Goal: Information Seeking & Learning: Understand process/instructions

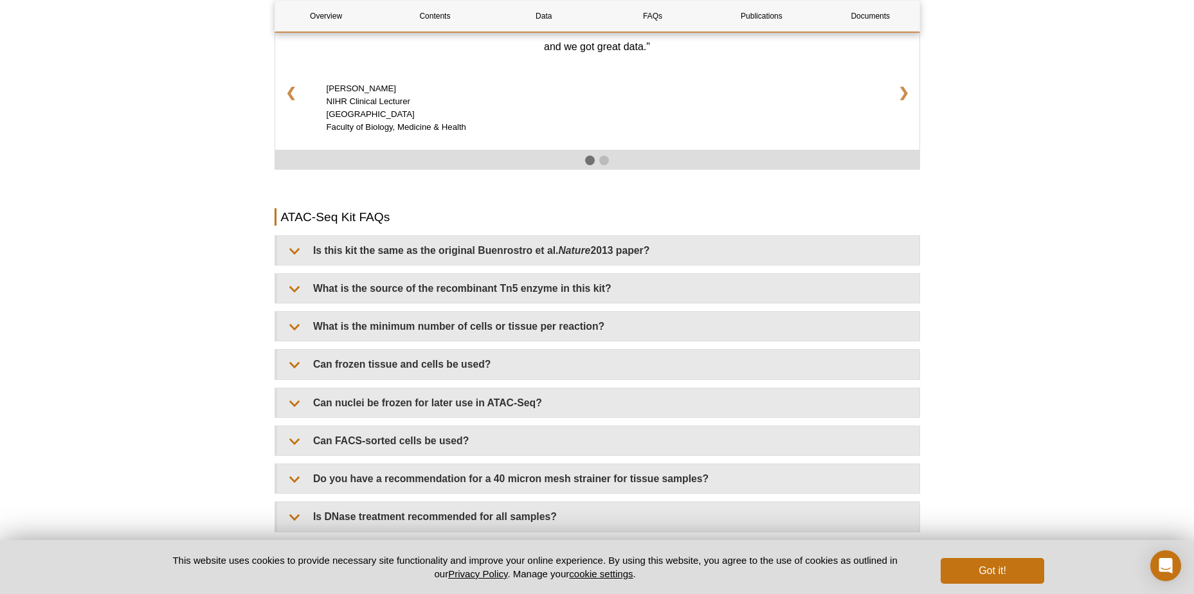
scroll to position [2135, 0]
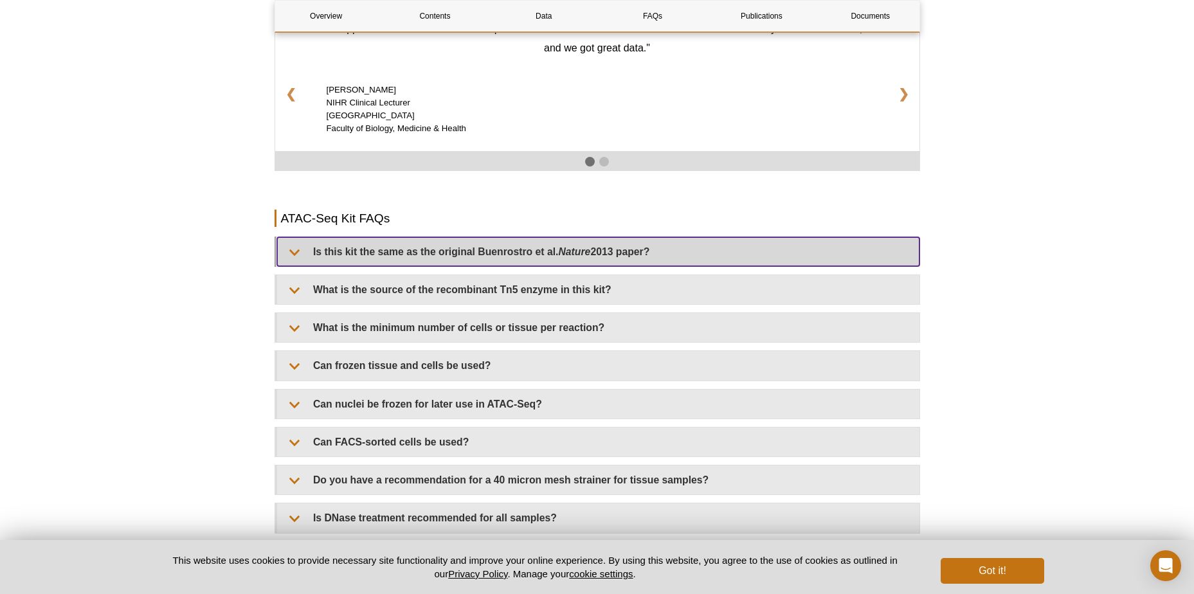
click at [292, 241] on summary "Is this kit the same as the original Buenrostro et al. Nature 2013 paper?" at bounding box center [598, 251] width 643 height 29
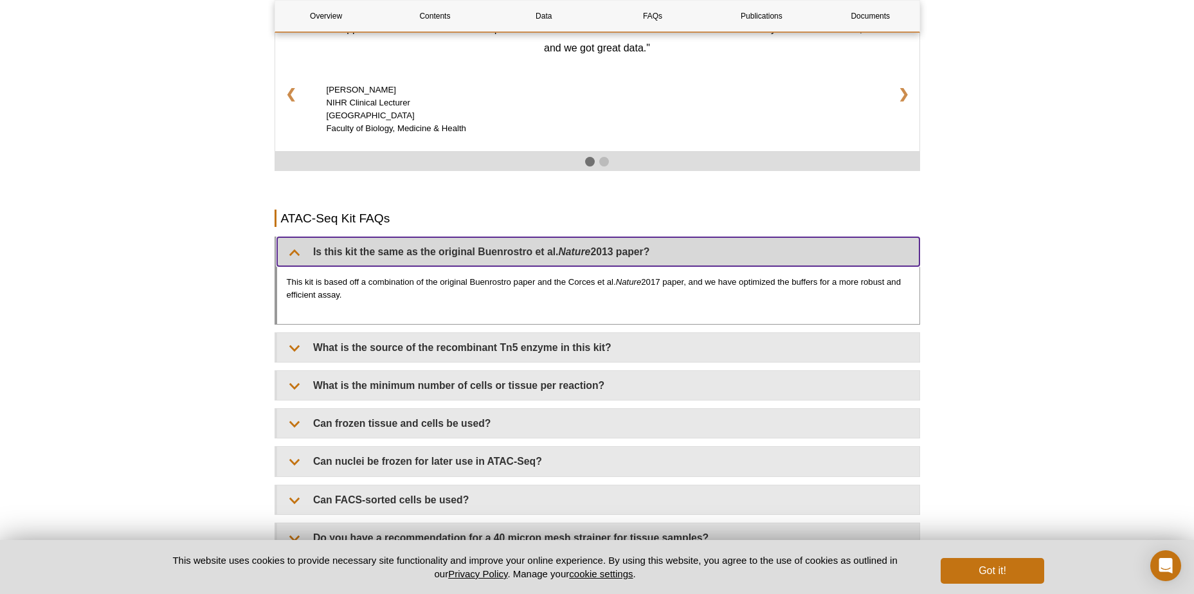
click at [292, 241] on summary "Is this kit the same as the original Buenrostro et al. Nature 2013 paper?" at bounding box center [598, 251] width 643 height 29
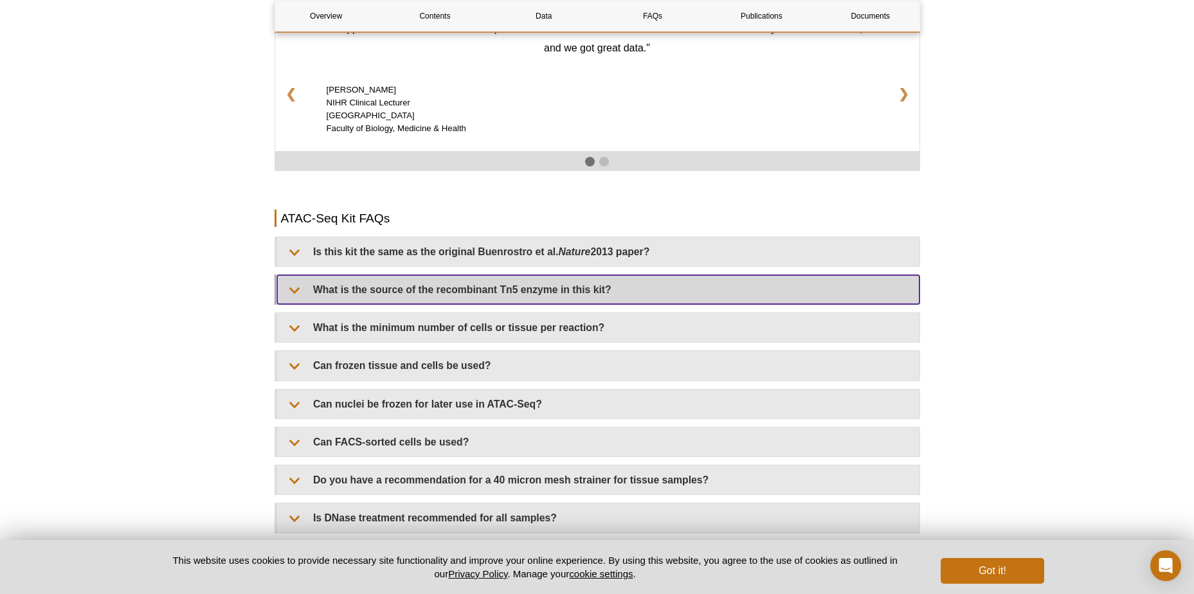
click at [293, 275] on summary "What is the source of the recombinant Tn5 enzyme in this kit?" at bounding box center [598, 289] width 643 height 29
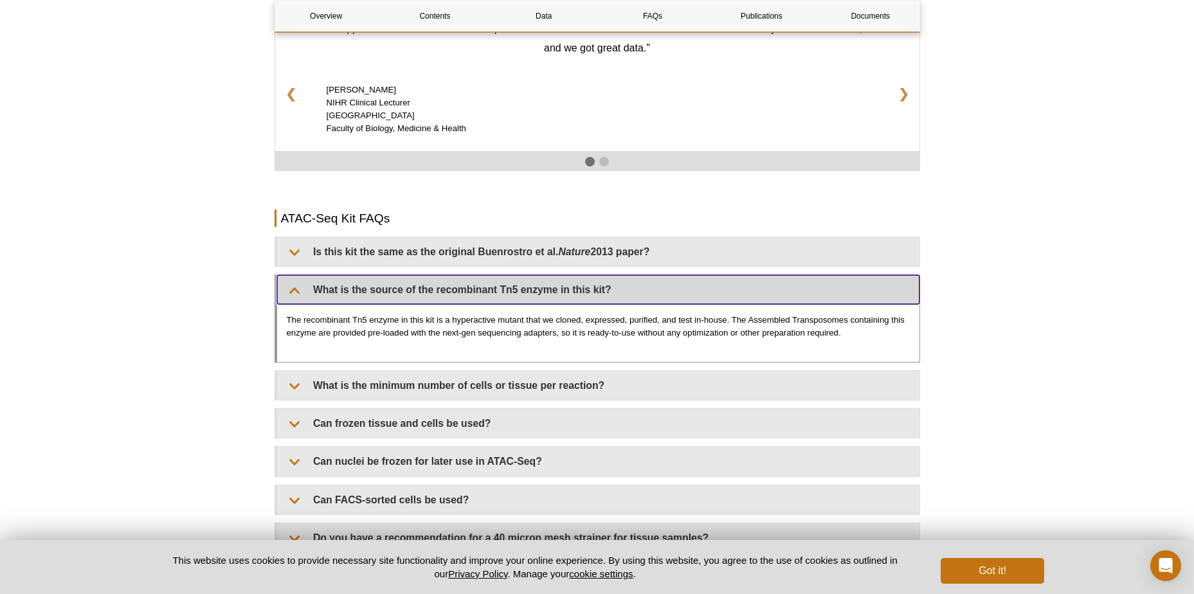
click at [293, 275] on summary "What is the source of the recombinant Tn5 enzyme in this kit?" at bounding box center [598, 289] width 643 height 29
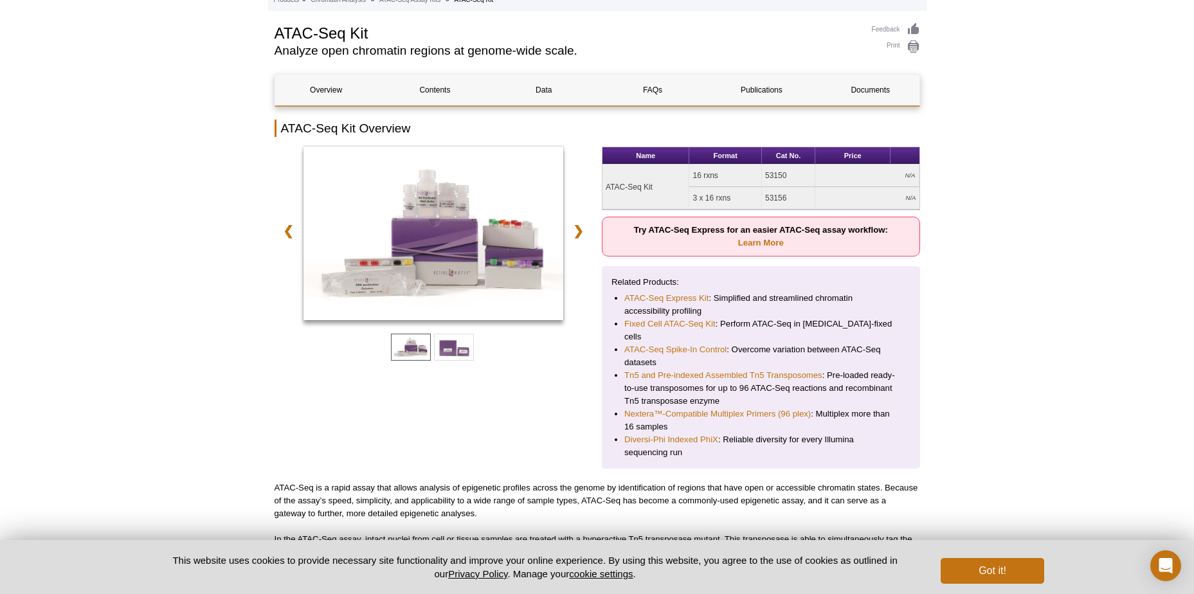
scroll to position [77, 0]
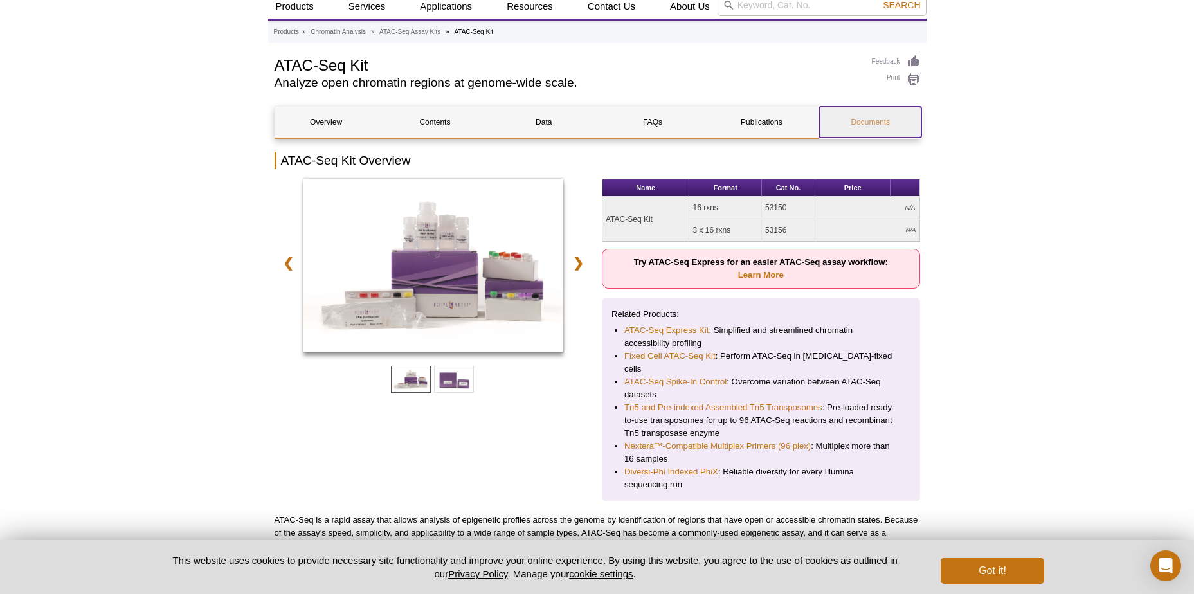
click at [880, 126] on link "Documents" at bounding box center [870, 122] width 102 height 31
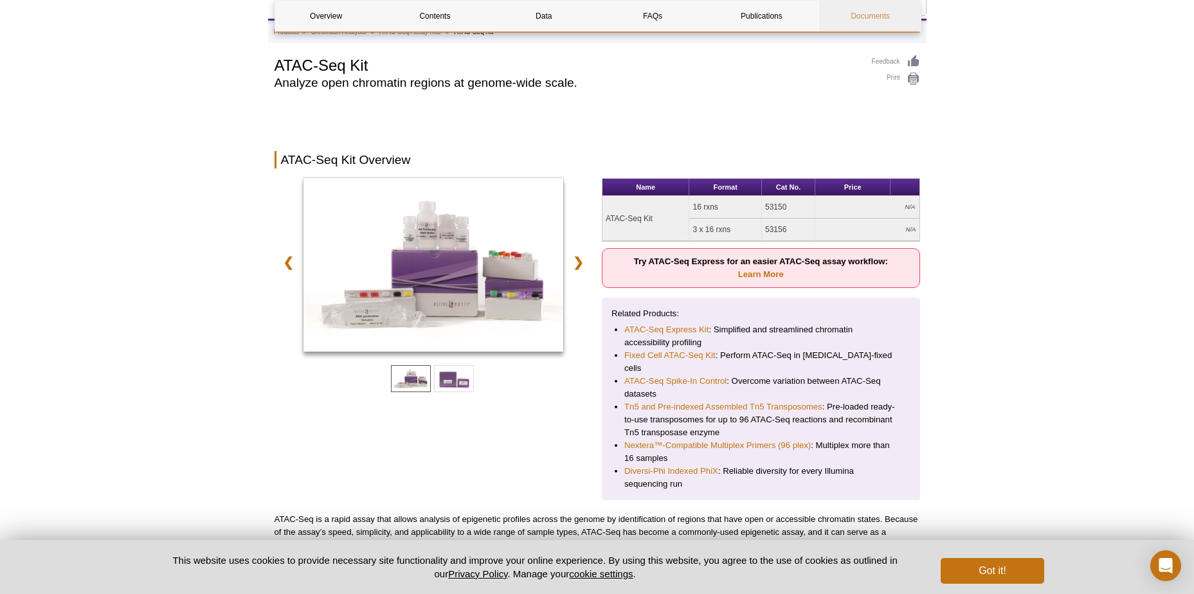
scroll to position [3475, 0]
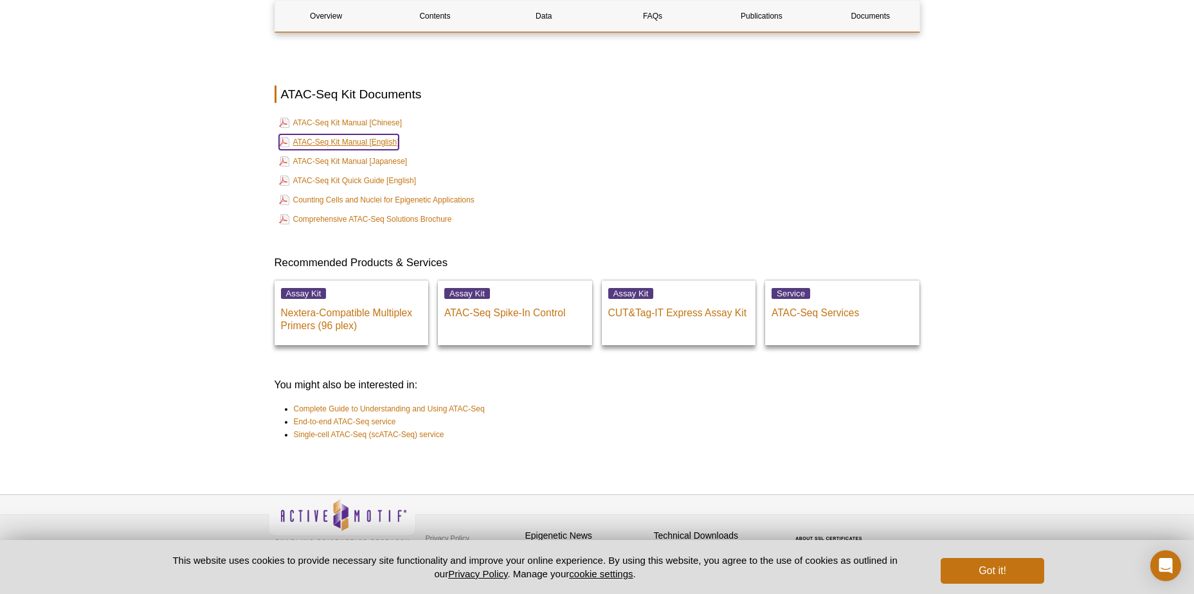
click at [390, 134] on link "ATAC-Seq Kit Manual [English]" at bounding box center [339, 141] width 120 height 15
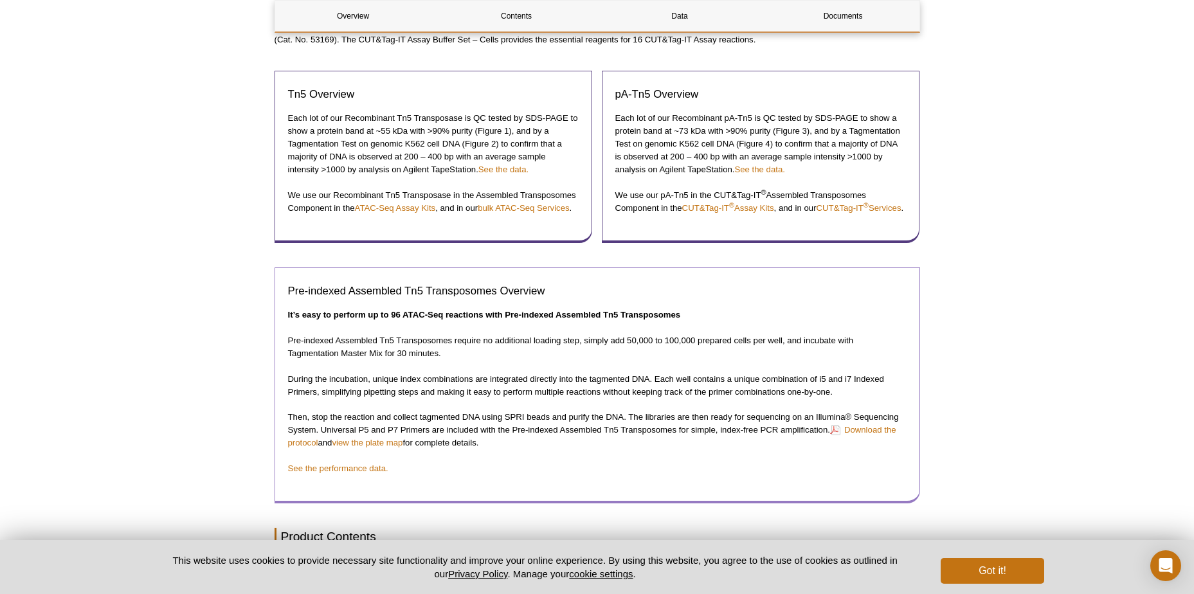
scroll to position [817, 0]
drag, startPoint x: 481, startPoint y: 352, endPoint x: 580, endPoint y: 349, distance: 98.5
click at [580, 349] on p "Pre-indexed Assembled Tn5 Transposomes require no additional loading step, simp…" at bounding box center [597, 346] width 619 height 26
copy p "no additional loading step"
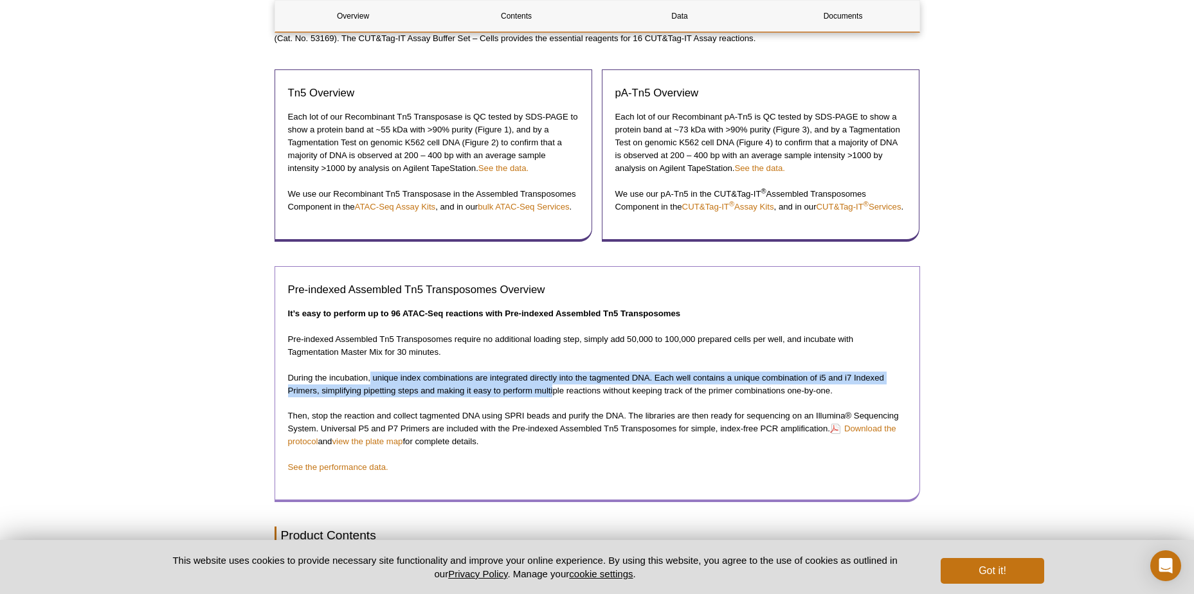
drag, startPoint x: 371, startPoint y: 391, endPoint x: 554, endPoint y: 398, distance: 183.4
click at [554, 398] on p "During the incubation, unique index combinations are integrated directly into t…" at bounding box center [597, 385] width 619 height 26
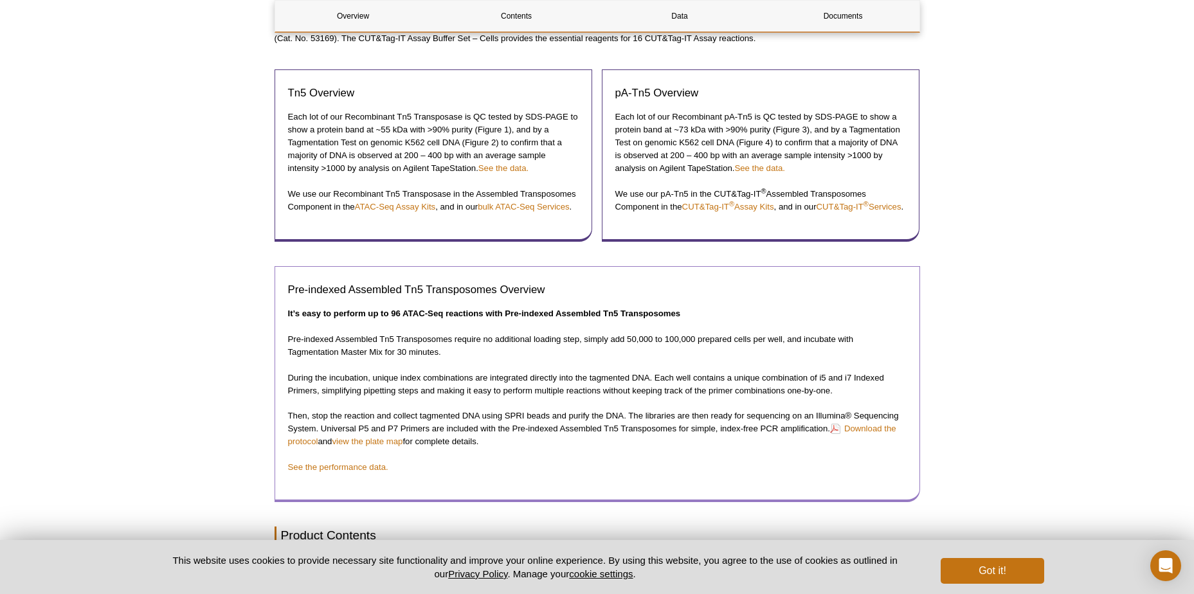
click at [556, 398] on p "During the incubation, unique index combinations are integrated directly into t…" at bounding box center [597, 385] width 619 height 26
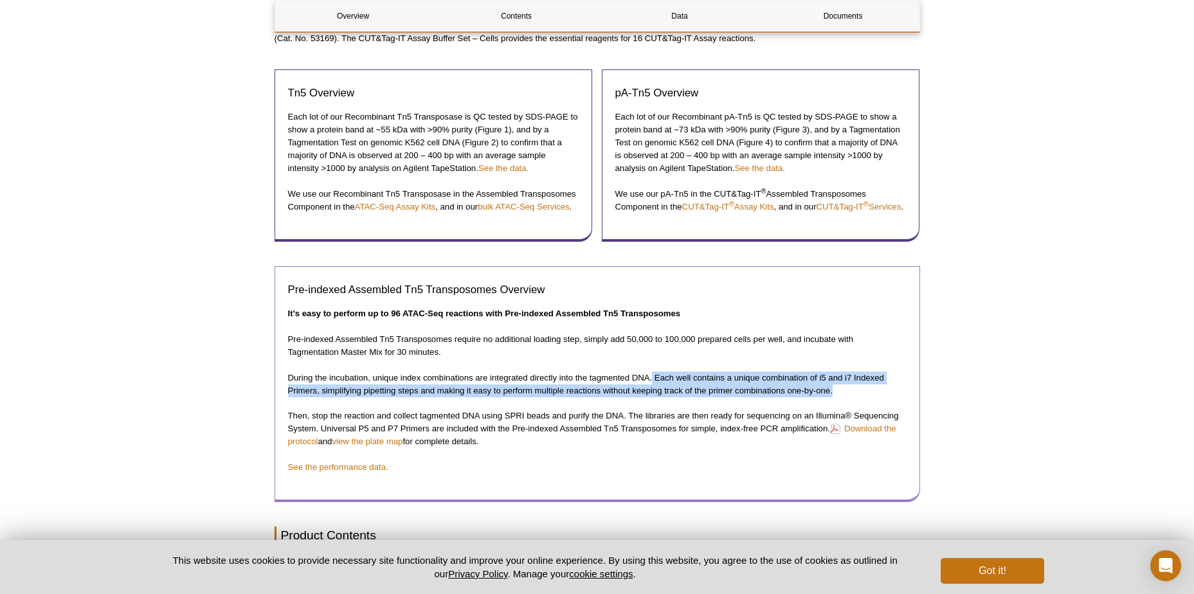
drag, startPoint x: 653, startPoint y: 388, endPoint x: 838, endPoint y: 403, distance: 185.1
click at [838, 398] on p "During the incubation, unique index combinations are integrated directly into t…" at bounding box center [597, 385] width 619 height 26
copy p "Each well contains a unique combination of i5 and i7 Indexed Primers, simplifyi…"
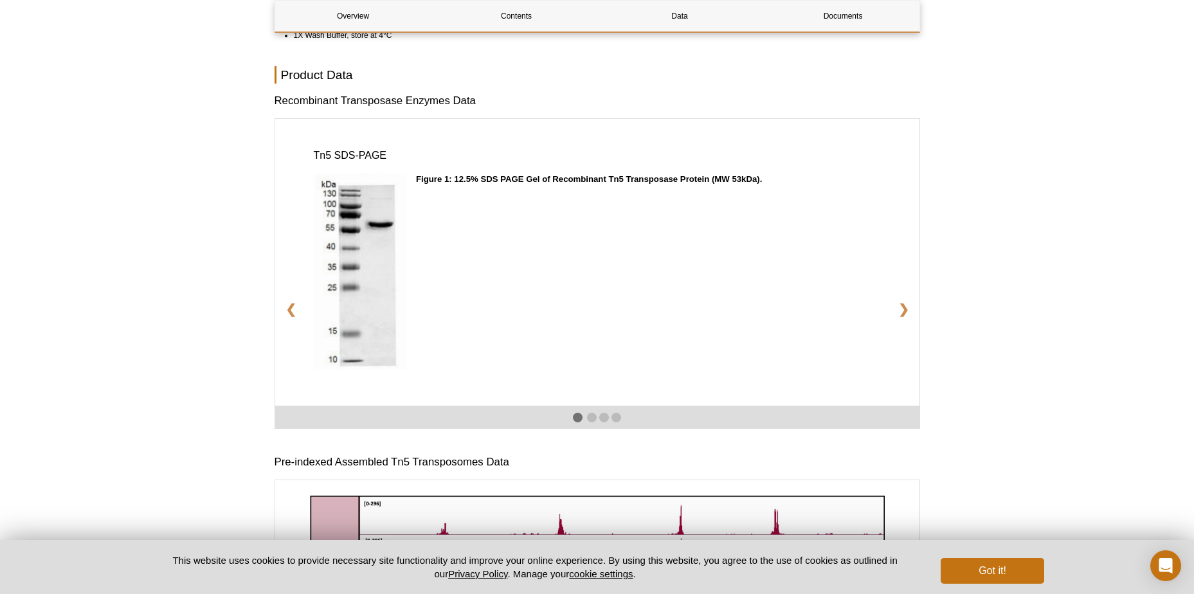
scroll to position [1653, 0]
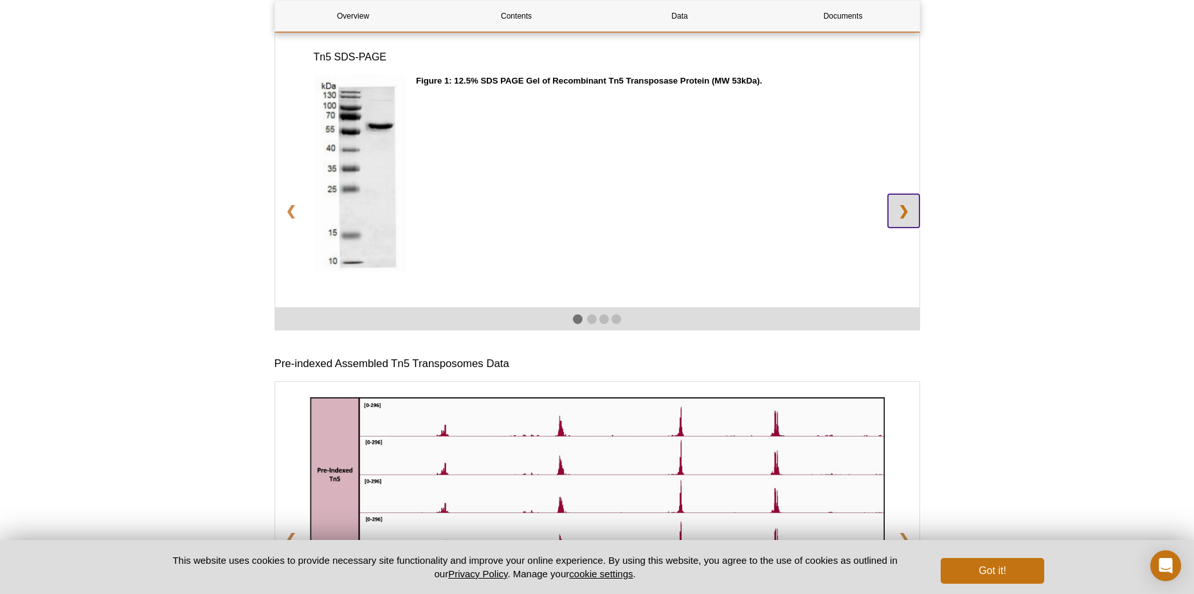
click at [902, 226] on link "❯" at bounding box center [904, 210] width 32 height 33
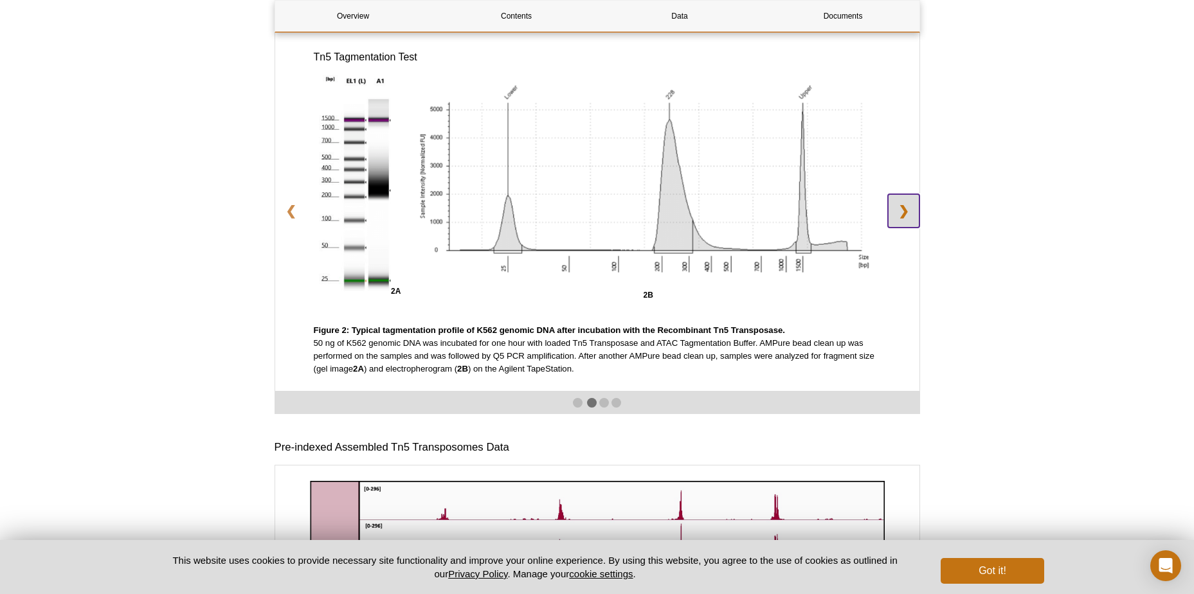
click at [904, 226] on link "❯" at bounding box center [904, 210] width 32 height 33
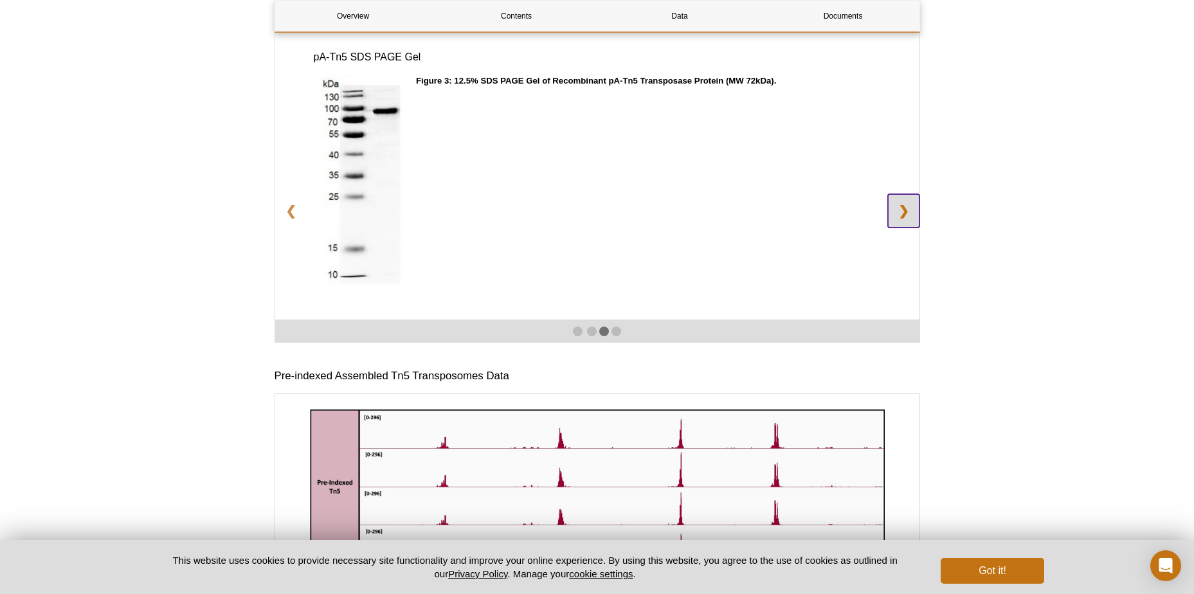
click at [904, 226] on link "❯" at bounding box center [904, 210] width 32 height 33
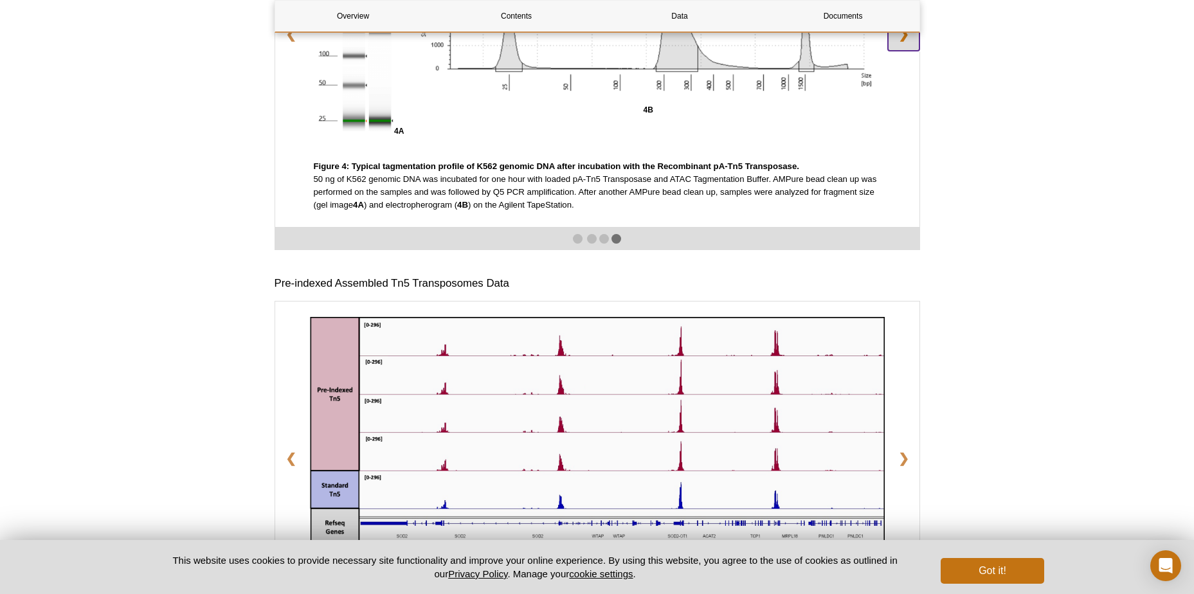
scroll to position [2039, 0]
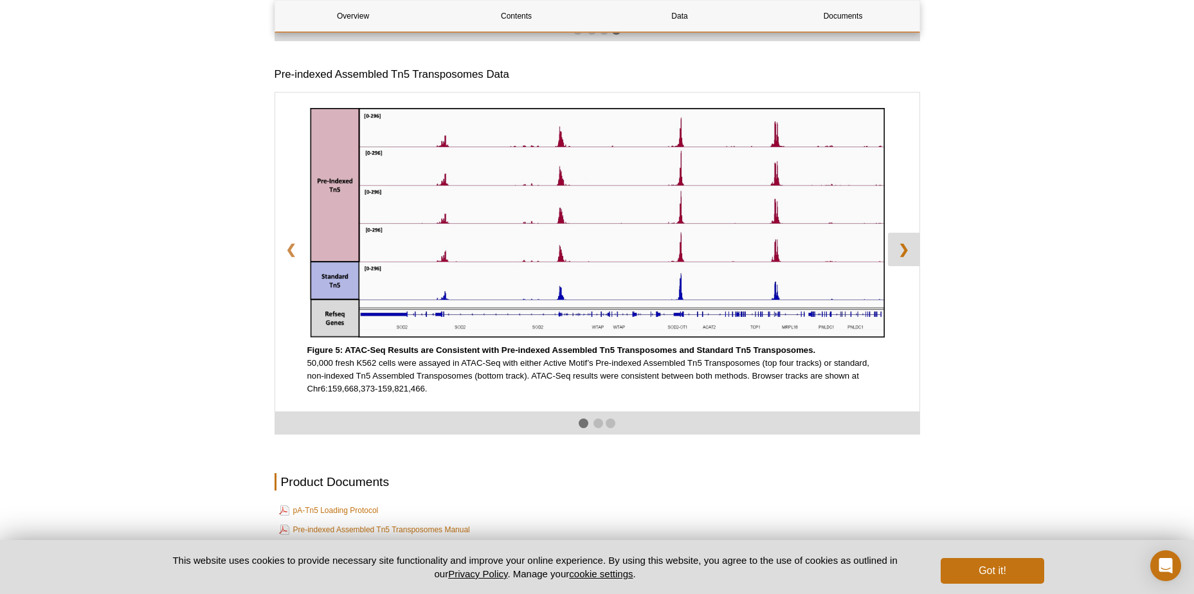
click at [906, 264] on link "❯" at bounding box center [904, 249] width 32 height 33
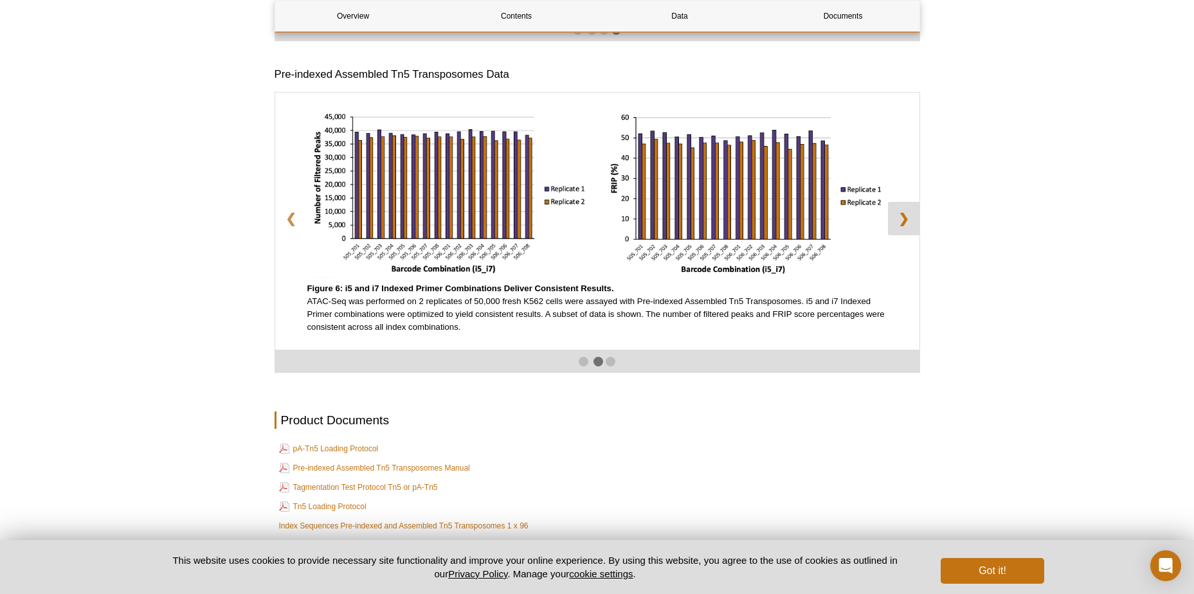
click at [904, 235] on link "❯" at bounding box center [904, 218] width 32 height 33
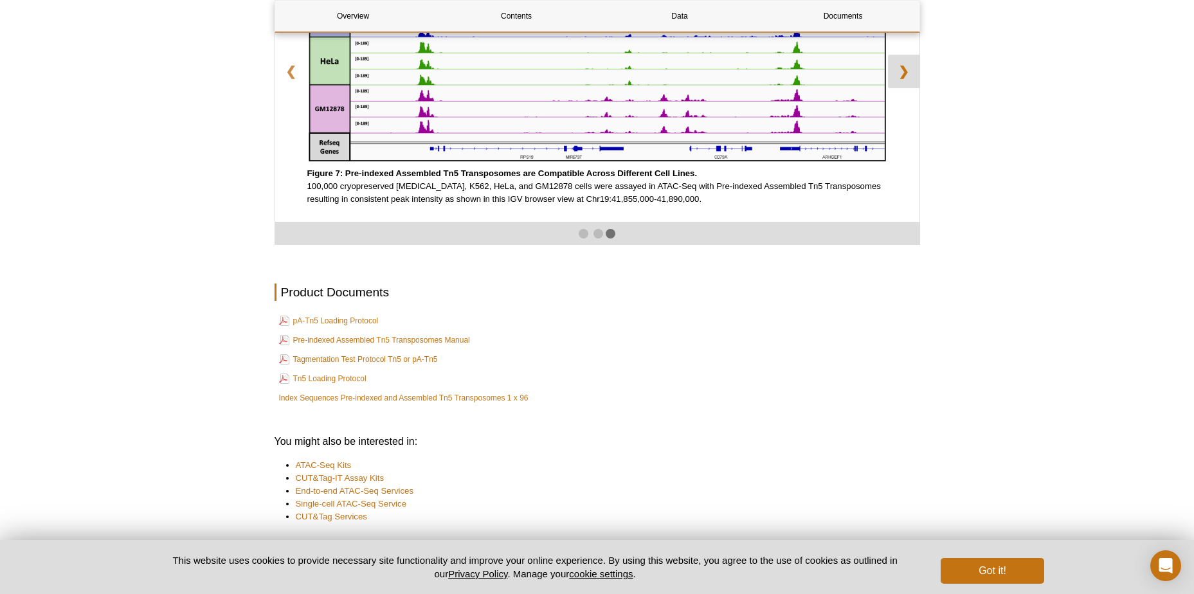
scroll to position [2314, 0]
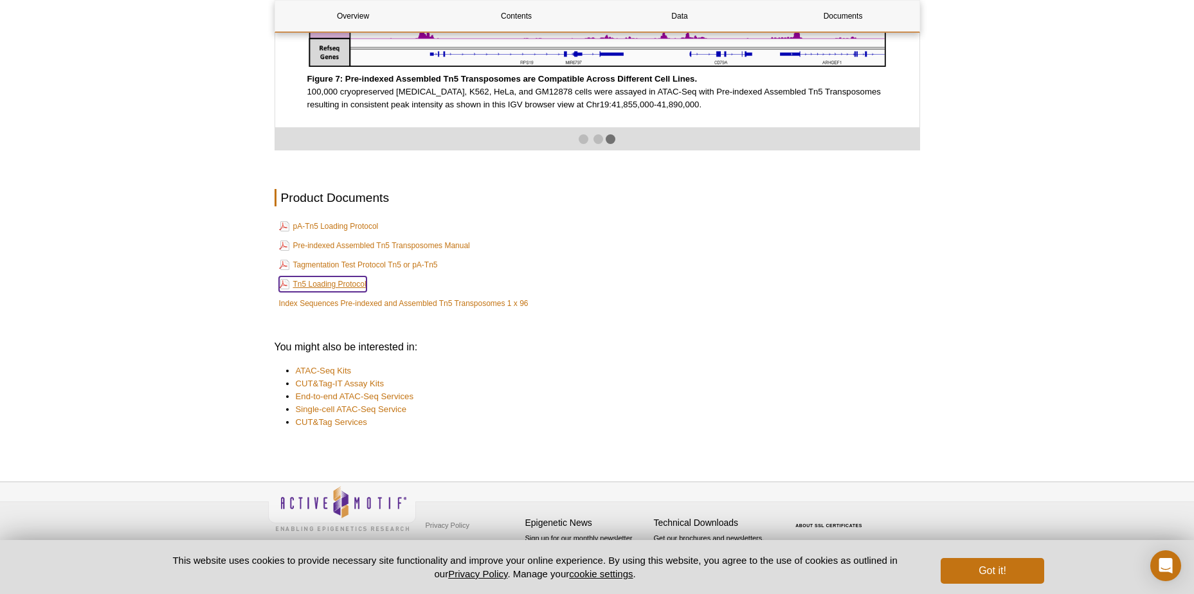
click at [329, 282] on link "Tn5 Loading Protocol" at bounding box center [322, 284] width 87 height 15
click at [388, 263] on link "Tagmentation Test Protocol Tn5 or pA-Tn5" at bounding box center [358, 264] width 159 height 15
click at [360, 225] on link "pA-Tn5 Loading Protocol" at bounding box center [329, 226] width 100 height 15
